Goal: Task Accomplishment & Management: Use online tool/utility

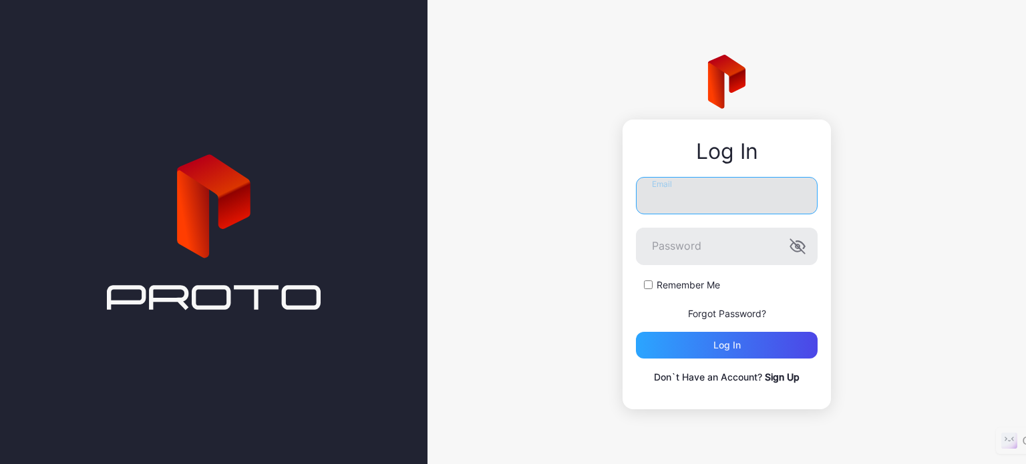
click at [715, 204] on input "Email" at bounding box center [727, 195] width 182 height 37
type input "**********"
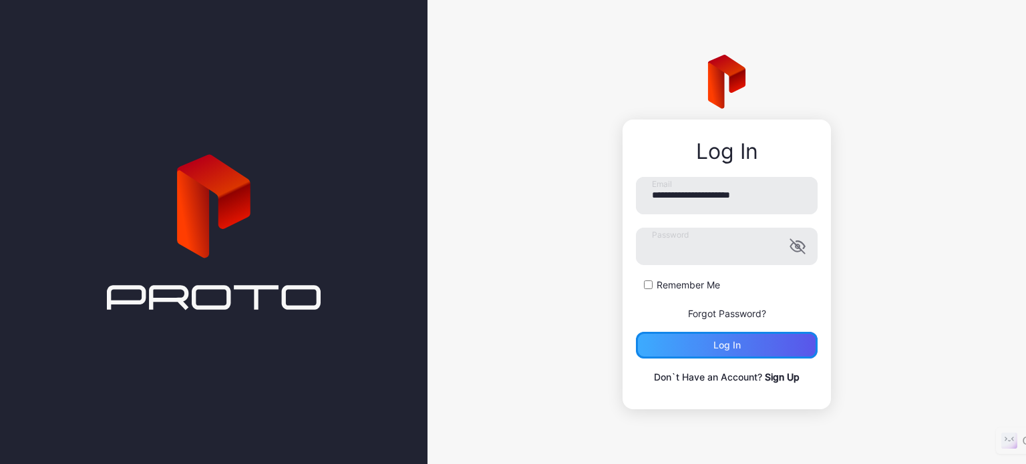
click at [719, 349] on div "Log in" at bounding box center [727, 345] width 27 height 11
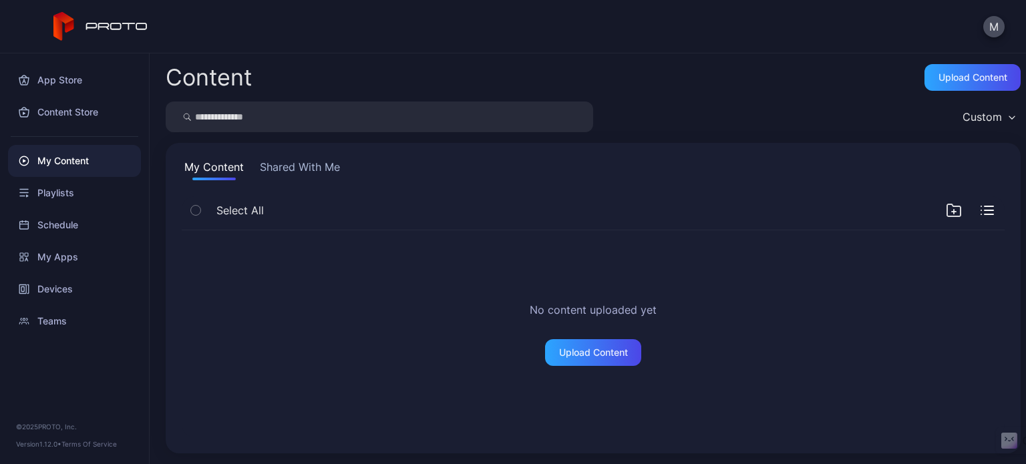
click at [302, 162] on button "Shared With Me" at bounding box center [300, 169] width 86 height 21
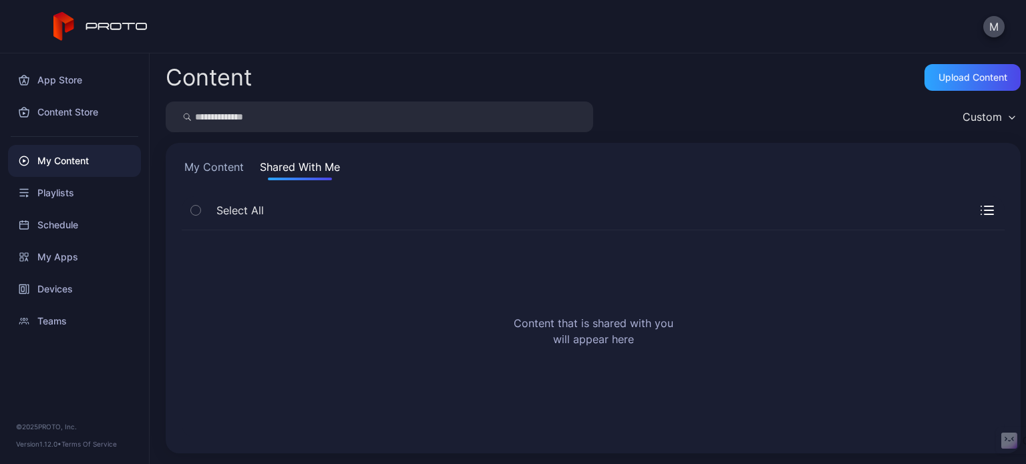
click at [243, 209] on span "Select All" at bounding box center [239, 210] width 47 height 16
click at [200, 210] on icon "button" at bounding box center [195, 210] width 9 height 15
click at [59, 245] on div "My Apps" at bounding box center [74, 257] width 133 height 32
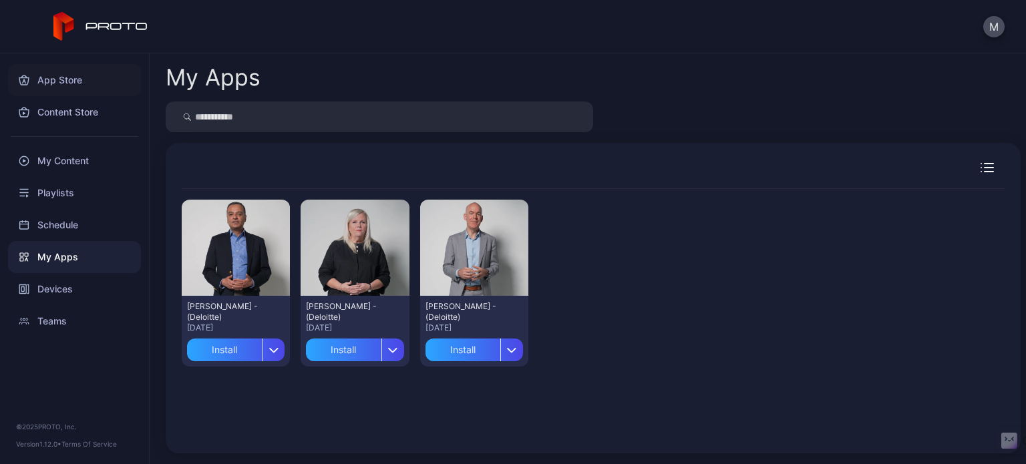
click at [53, 85] on div "App Store" at bounding box center [74, 80] width 133 height 32
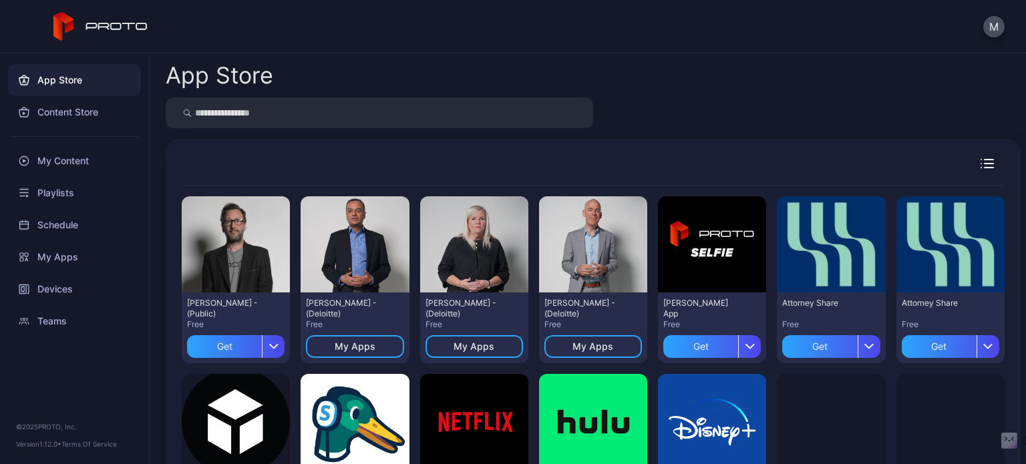
click at [684, 106] on div at bounding box center [593, 113] width 855 height 31
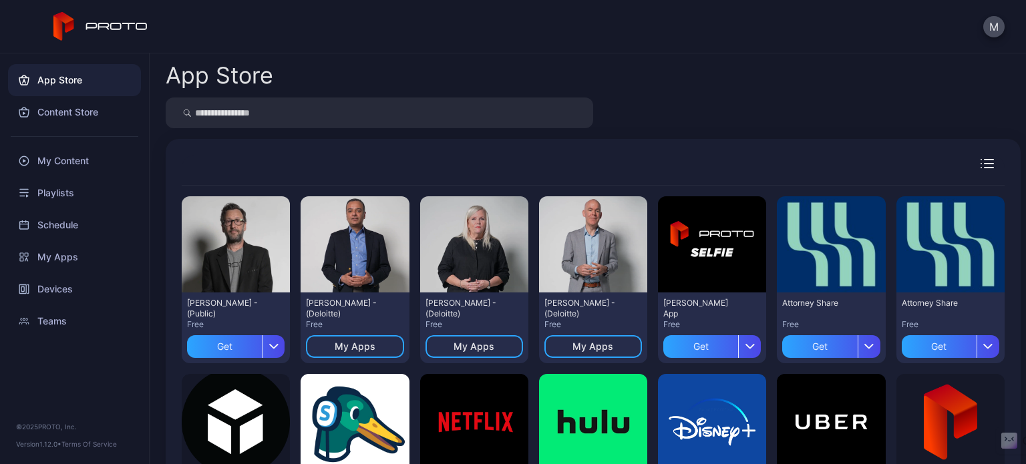
click at [690, 113] on div at bounding box center [593, 113] width 855 height 31
click at [543, 53] on div "M" at bounding box center [513, 26] width 1026 height 53
click at [523, 55] on div "App Store Preview [PERSON_NAME] N Persona - (Public) Free Get Preview [PERSON_N…" at bounding box center [588, 258] width 877 height 411
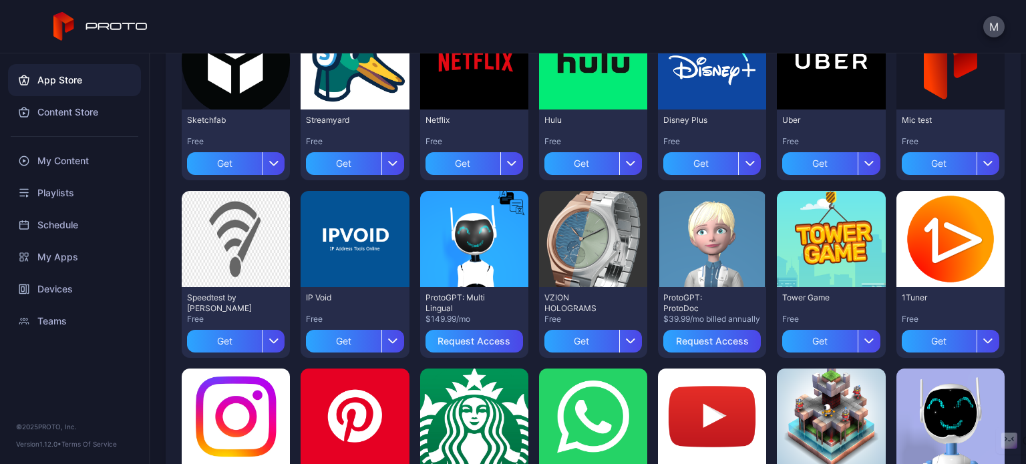
scroll to position [366, 0]
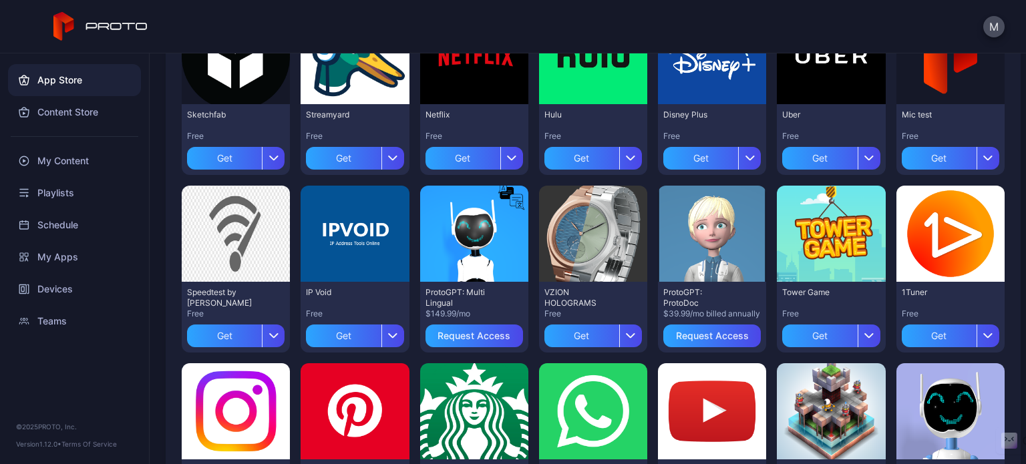
click at [641, 292] on div "Preview [PERSON_NAME] N Persona - (Public) Free Get Preview [PERSON_NAME] - (De…" at bounding box center [593, 181] width 823 height 722
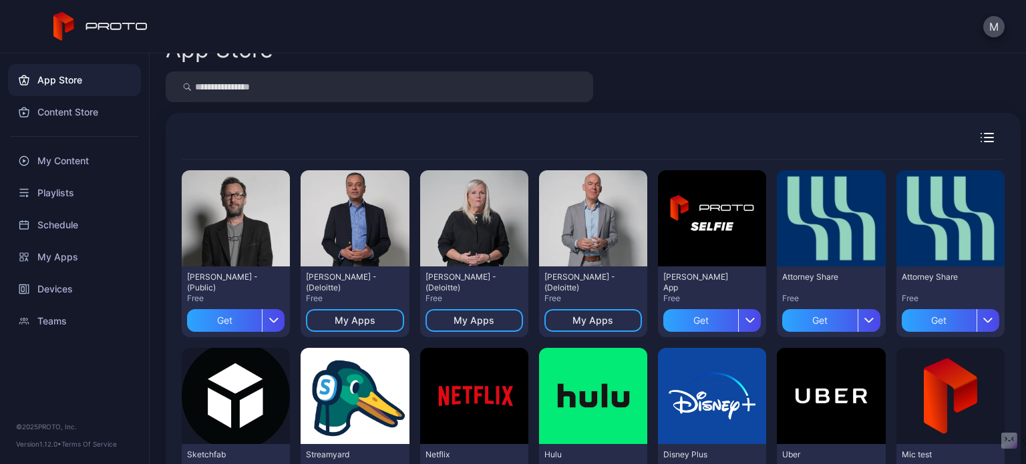
scroll to position [0, 0]
